Goal: Task Accomplishment & Management: Complete application form

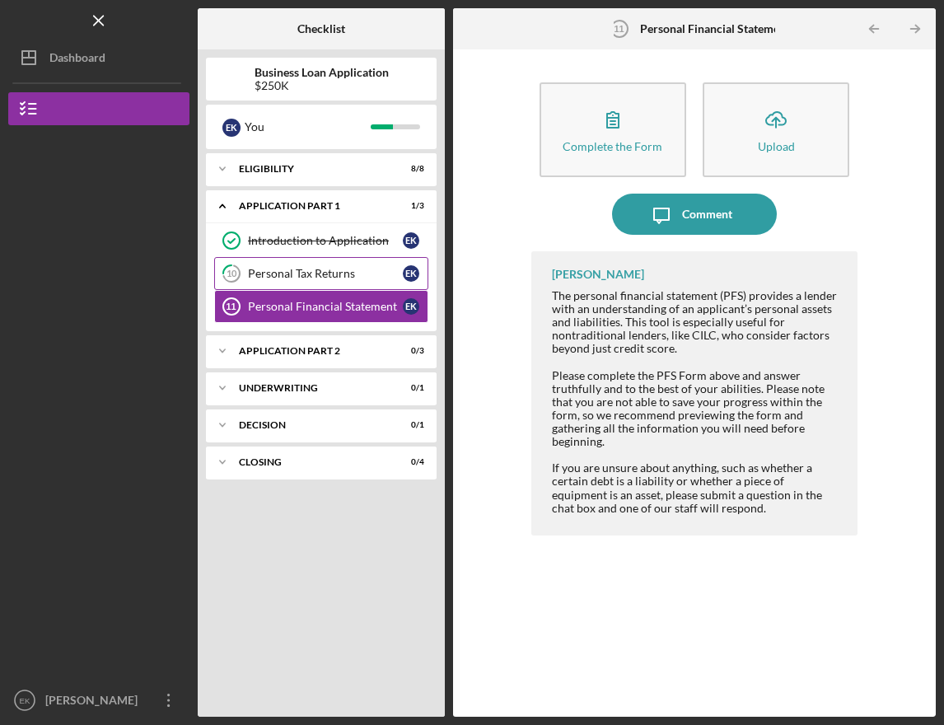
click at [357, 276] on div "Personal Tax Returns" at bounding box center [325, 273] width 155 height 13
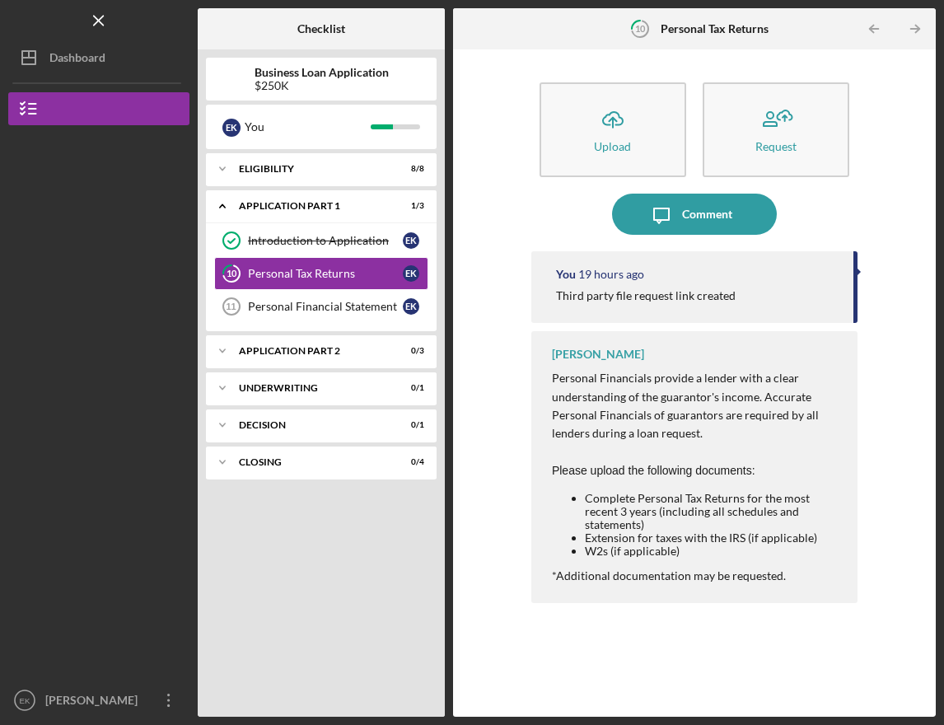
click at [296, 324] on div "Introduction to Application Introduction to Application E K 10 Personal Tax Ret…" at bounding box center [321, 277] width 231 height 107
click at [305, 347] on div "Application Part 2" at bounding box center [327, 351] width 177 height 10
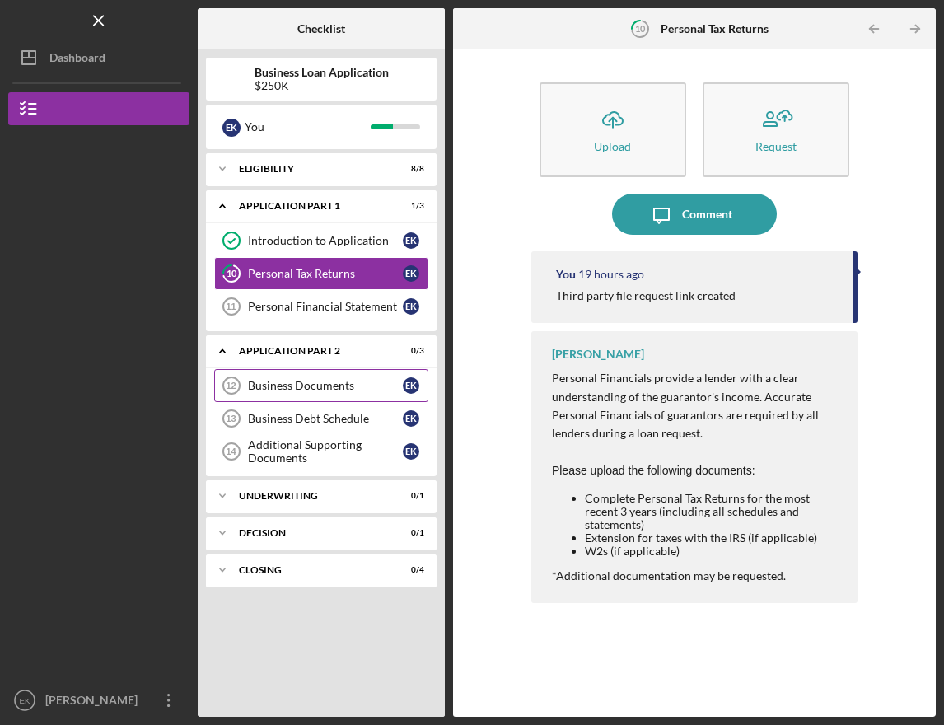
click at [287, 395] on link "Business Documents 12 Business Documents E K" at bounding box center [321, 385] width 214 height 33
